Goal: Task Accomplishment & Management: Use online tool/utility

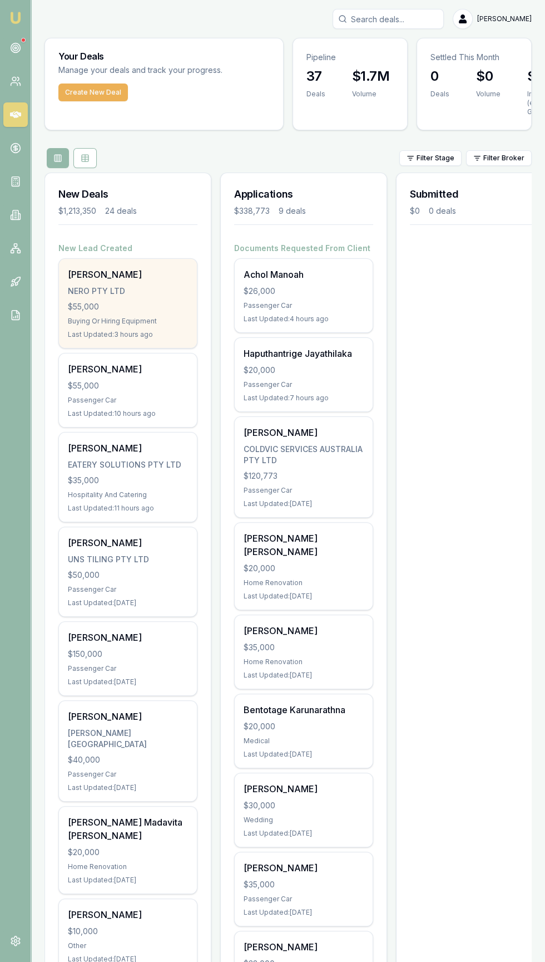
click at [90, 289] on div "NERO PTY LTD" at bounding box center [128, 291] width 120 height 11
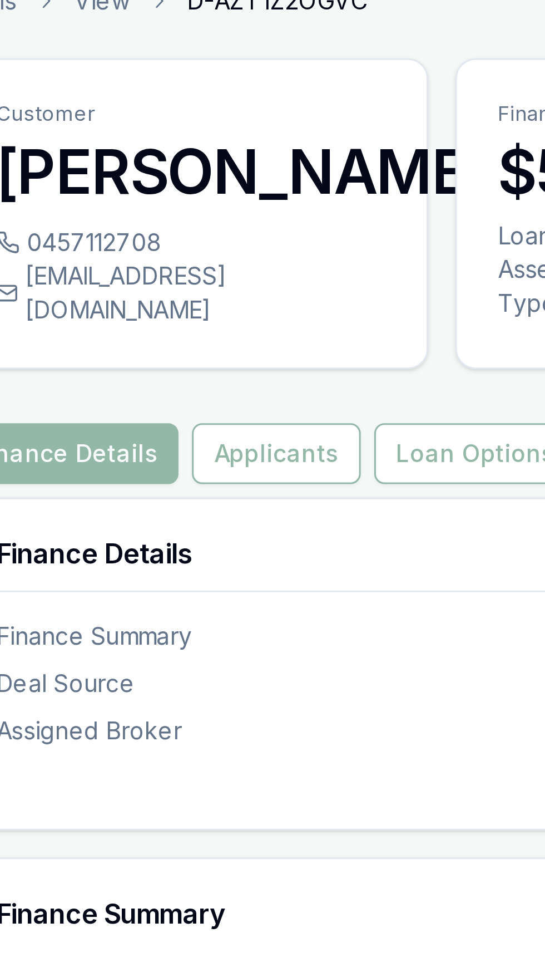
scroll to position [4, 0]
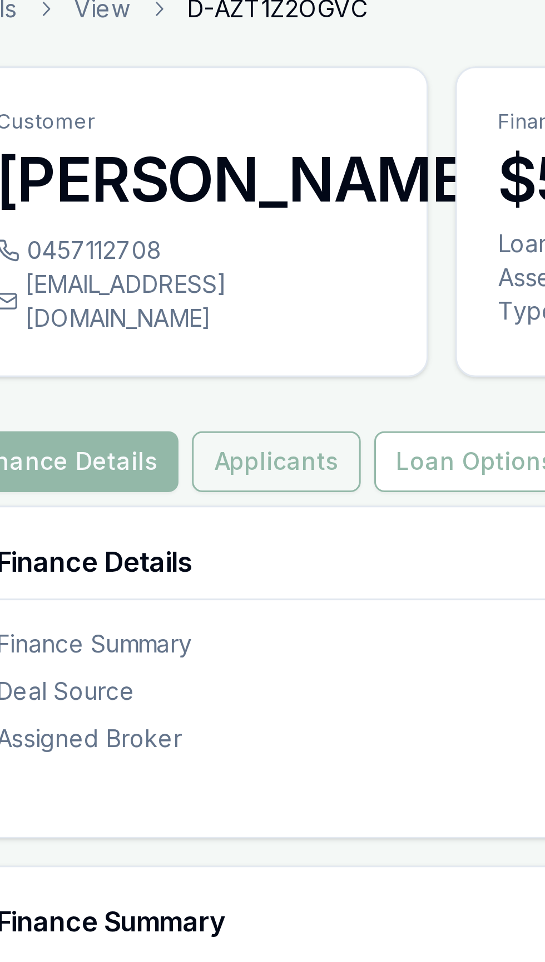
click at [134, 178] on button "Applicants" at bounding box center [151, 168] width 56 height 20
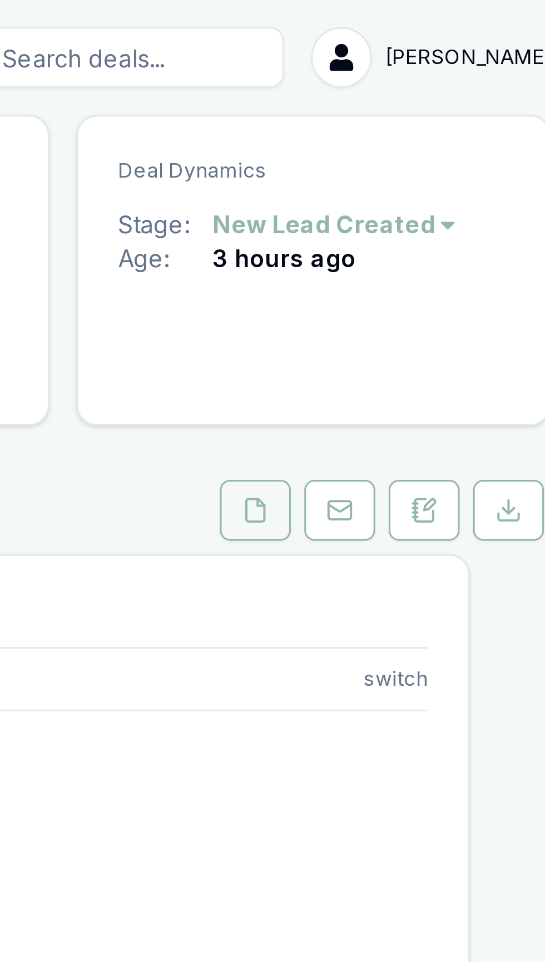
click at [430, 177] on button at bounding box center [434, 168] width 23 height 20
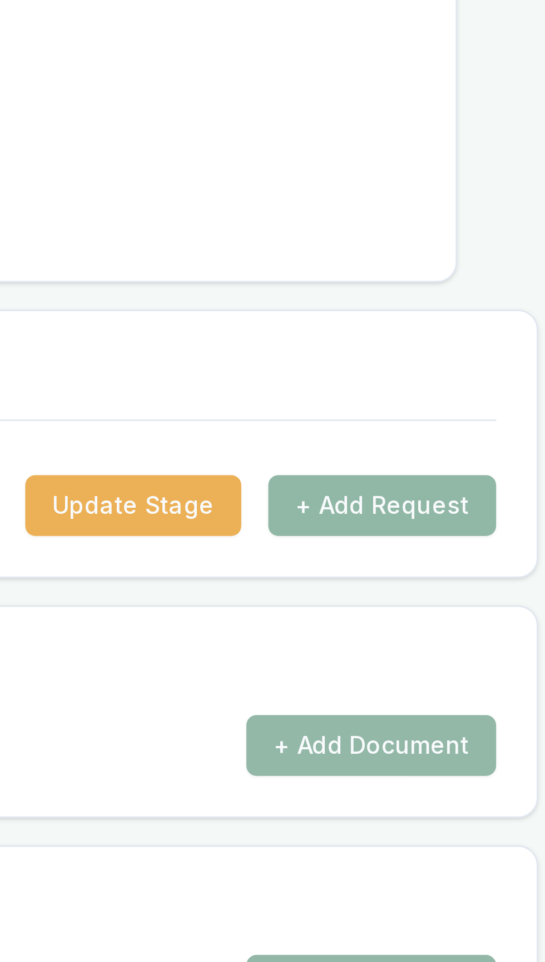
click at [502, 422] on button "+ Add Request" at bounding box center [480, 412] width 75 height 20
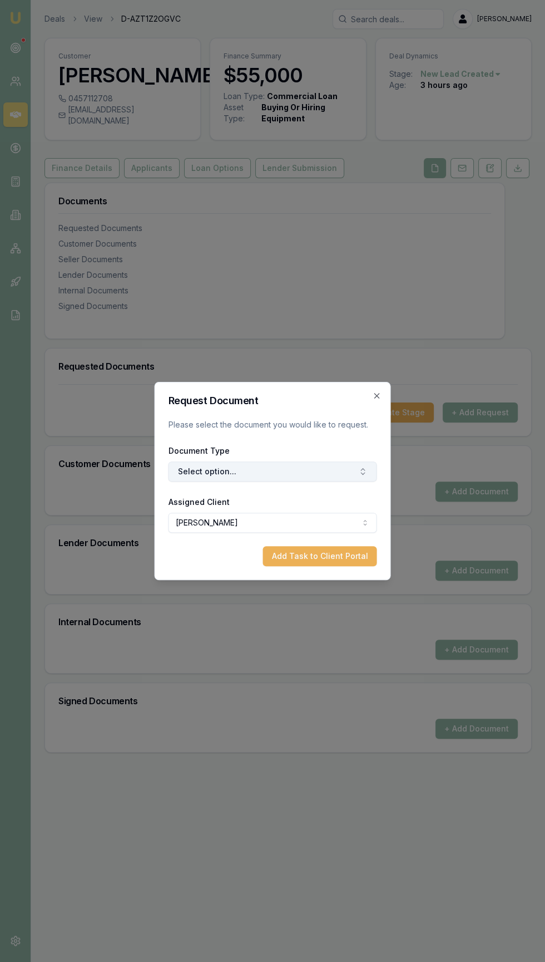
click at [207, 471] on button "Select option..." at bounding box center [273, 471] width 209 height 20
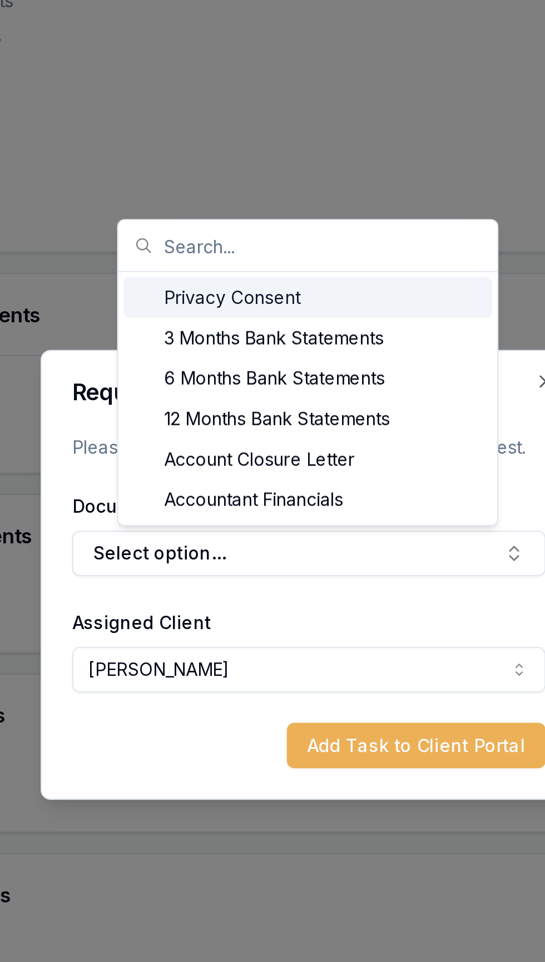
click at [216, 354] on div "Privacy Consent" at bounding box center [272, 359] width 163 height 18
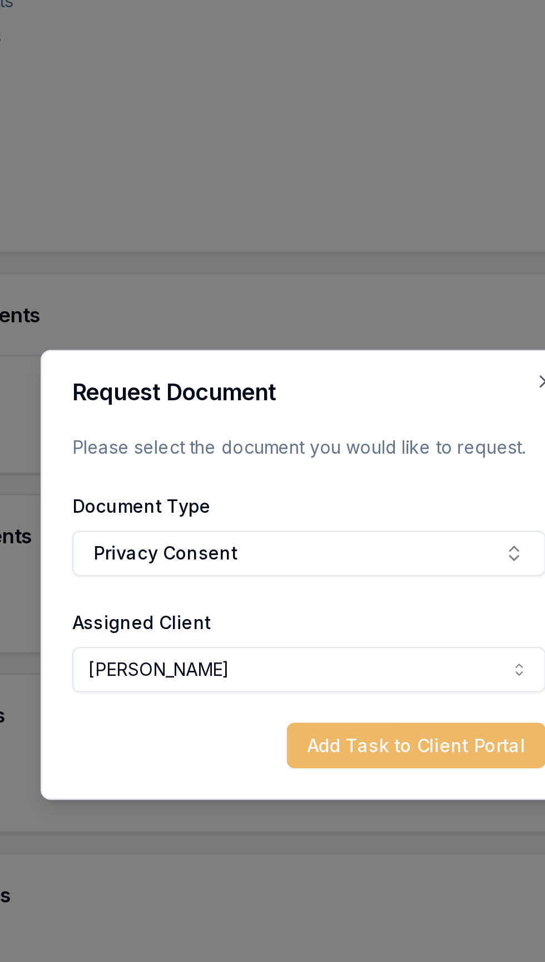
click at [319, 561] on button "Add Task to Client Portal" at bounding box center [320, 556] width 114 height 20
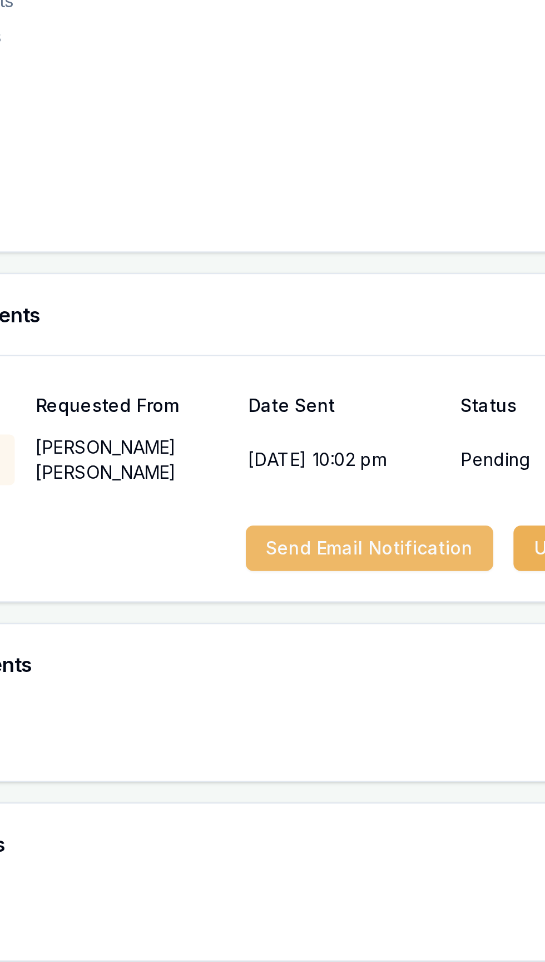
click at [266, 479] on button "Send Email Notification" at bounding box center [299, 469] width 109 height 20
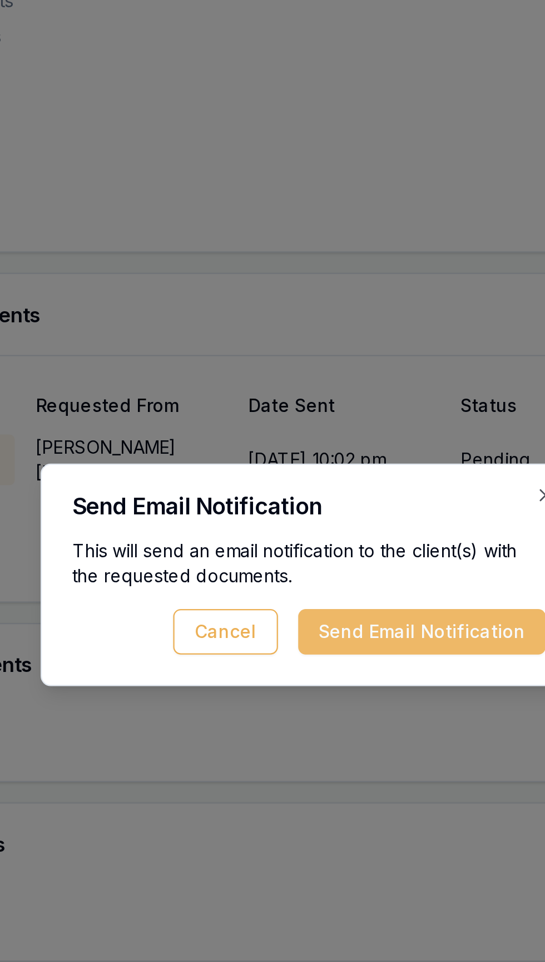
click at [330, 508] on button "Send Email Notification" at bounding box center [322, 506] width 109 height 20
